Goal: Information Seeking & Learning: Learn about a topic

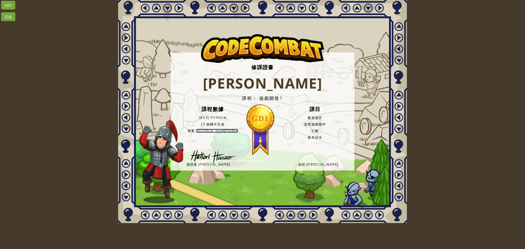
click at [222, 132] on link "bit.ly/3Jp3iMM" at bounding box center [217, 131] width 42 height 4
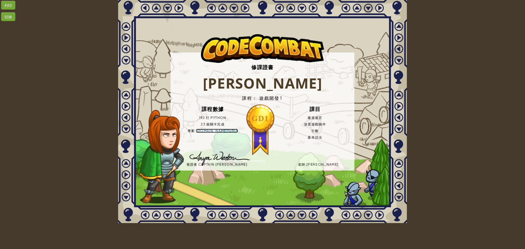
click at [218, 130] on link "[DOMAIN_NAME][URL]" at bounding box center [217, 131] width 42 height 4
